Goal: Task Accomplishment & Management: Use online tool/utility

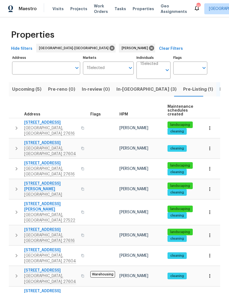
click at [153, 67] on input "Individuals" at bounding box center [151, 72] width 22 height 13
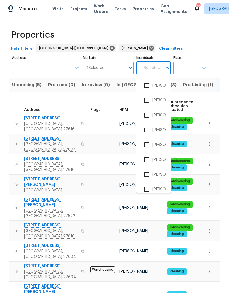
click at [44, 65] on input "Address" at bounding box center [42, 68] width 60 height 13
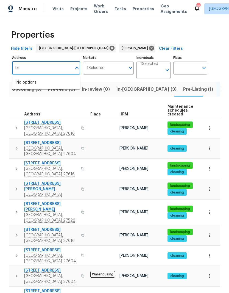
type input "b"
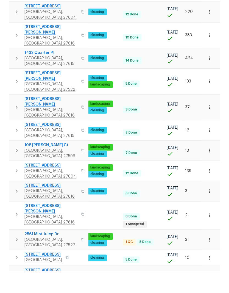
scroll to position [23, 0]
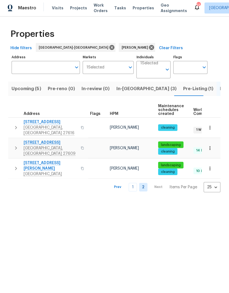
click at [134, 183] on link "1" at bounding box center [133, 187] width 8 height 9
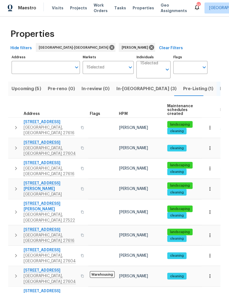
scroll to position [4, 0]
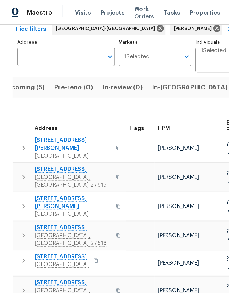
scroll to position [0, 11]
click at [47, 136] on span "[STREET_ADDRESS][PERSON_NAME]" at bounding box center [51, 141] width 54 height 11
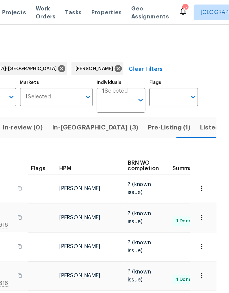
scroll to position [0, 0]
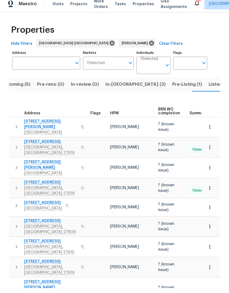
click at [197, 86] on span "Listed (28)" at bounding box center [221, 89] width 24 height 8
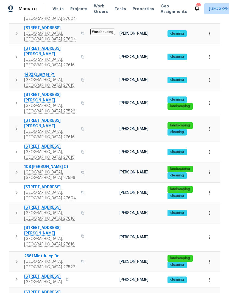
scroll to position [242, 0]
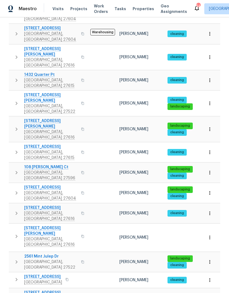
click at [38, 274] on span "2220 Valley Edge Dr Unit 103" at bounding box center [43, 276] width 38 height 5
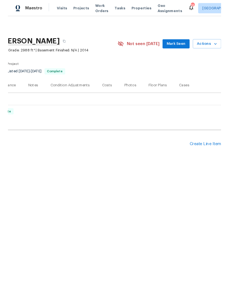
scroll to position [0, 81]
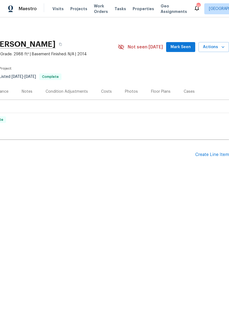
click at [217, 48] on span "Actions" at bounding box center [214, 47] width 22 height 7
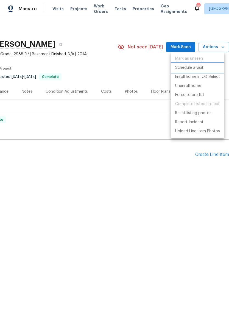
click at [194, 67] on p "Schedule a visit" at bounding box center [189, 68] width 28 height 6
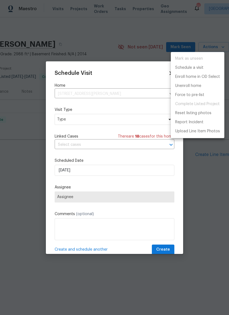
click at [107, 116] on div at bounding box center [114, 157] width 229 height 315
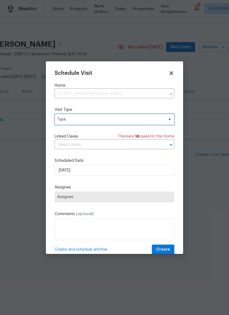
click at [123, 121] on span "Type" at bounding box center [110, 119] width 107 height 5
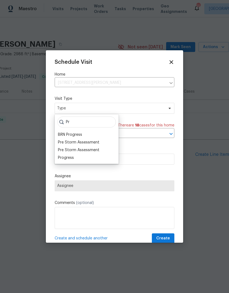
type input "Pr"
click at [73, 157] on div "Progress" at bounding box center [66, 157] width 16 height 5
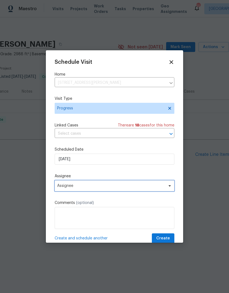
click at [132, 185] on span "Assignee" at bounding box center [111, 186] width 108 height 4
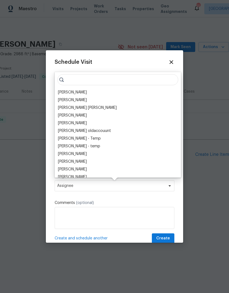
click at [80, 88] on div "Joseph White Vinodh Kumar Mohammed Moshin Ali Vinod Kumar Sayali Pendse Julia O…" at bounding box center [118, 125] width 126 height 106
click at [78, 93] on div "[PERSON_NAME]" at bounding box center [72, 92] width 29 height 5
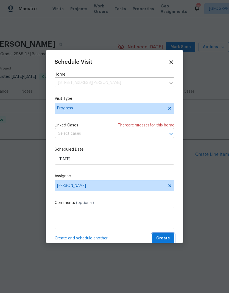
click at [167, 240] on span "Create" at bounding box center [163, 238] width 14 height 7
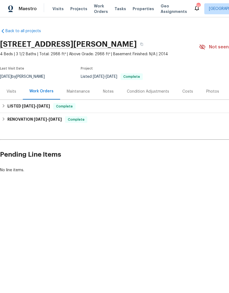
scroll to position [0, 0]
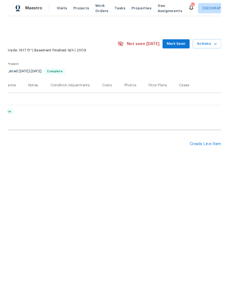
scroll to position [0, 81]
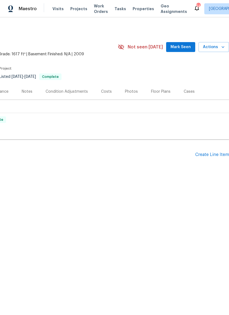
click at [221, 49] on icon "button" at bounding box center [222, 46] width 5 height 5
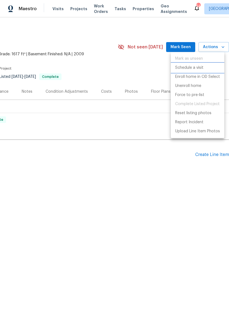
click at [200, 69] on p "Schedule a visit" at bounding box center [189, 68] width 28 height 6
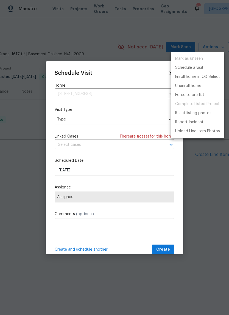
click at [116, 122] on div at bounding box center [114, 157] width 229 height 315
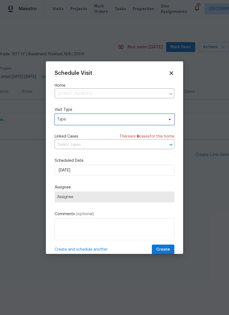
click at [102, 123] on span "Type" at bounding box center [115, 119] width 120 height 11
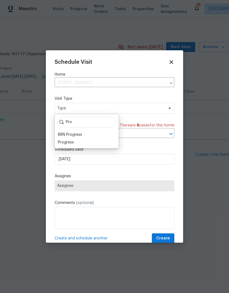
type input "Pro"
click at [73, 142] on div "Progress" at bounding box center [66, 142] width 16 height 5
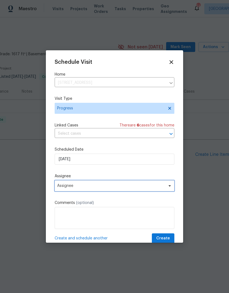
click at [89, 185] on span "Assignee" at bounding box center [111, 186] width 108 height 4
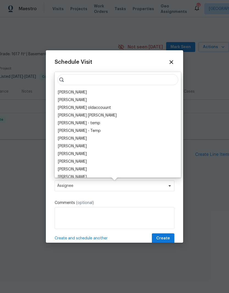
click at [77, 92] on div "[PERSON_NAME]" at bounding box center [72, 92] width 29 height 5
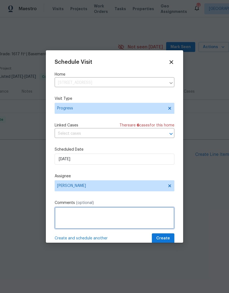
click at [97, 216] on textarea at bounding box center [115, 218] width 120 height 22
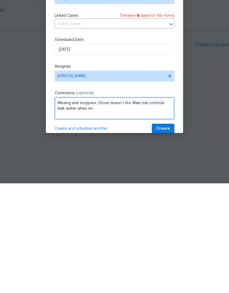
type textarea "Missing sink stoppers. Stove doesn’t lite. Main tub controls leak water when on"
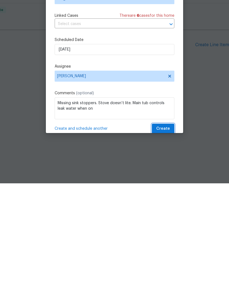
click at [166, 235] on span "Create" at bounding box center [163, 238] width 14 height 7
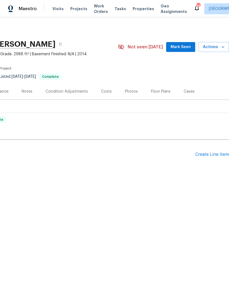
scroll to position [0, 81]
click at [222, 49] on icon "button" at bounding box center [222, 46] width 5 height 5
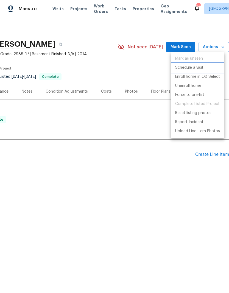
click at [199, 68] on p "Schedule a visit" at bounding box center [189, 68] width 28 height 6
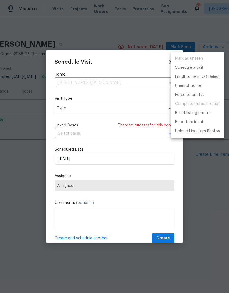
click at [114, 110] on div at bounding box center [114, 146] width 229 height 293
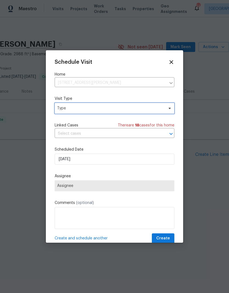
click at [128, 113] on span "Type" at bounding box center [115, 108] width 120 height 11
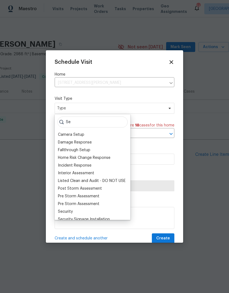
type input "S"
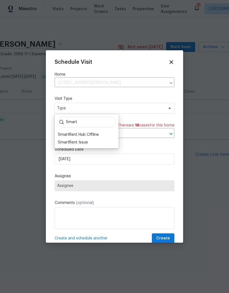
type input "Smart"
click at [73, 142] on div "SmartRent Issue" at bounding box center [73, 142] width 30 height 5
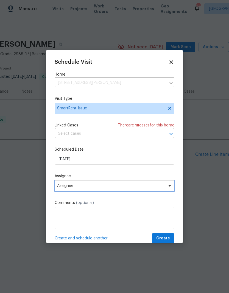
click at [149, 185] on span "Assignee" at bounding box center [115, 185] width 120 height 11
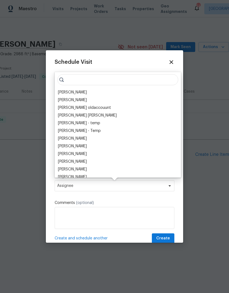
click at [80, 92] on div "[PERSON_NAME]" at bounding box center [72, 92] width 29 height 5
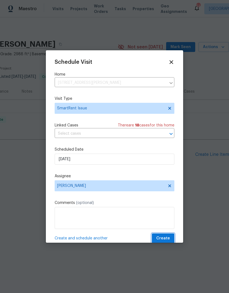
click at [170, 235] on button "Create" at bounding box center [163, 238] width 23 height 10
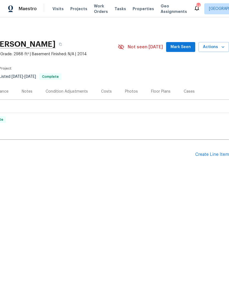
click at [185, 81] on section "[STREET_ADDRESS][PERSON_NAME] 4 Beds | 3 1/2 Baths | Total: 2988 ft² | Above Gr…" at bounding box center [74, 60] width 311 height 46
click at [216, 72] on section "[STREET_ADDRESS][PERSON_NAME] 4 Beds | 3 1/2 Baths | Total: 2988 ft² | Above Gr…" at bounding box center [74, 60] width 311 height 46
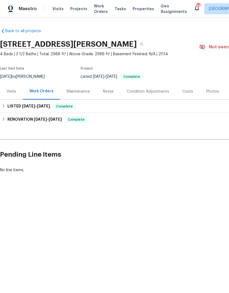
scroll to position [0, 0]
